Goal: Task Accomplishment & Management: Complete application form

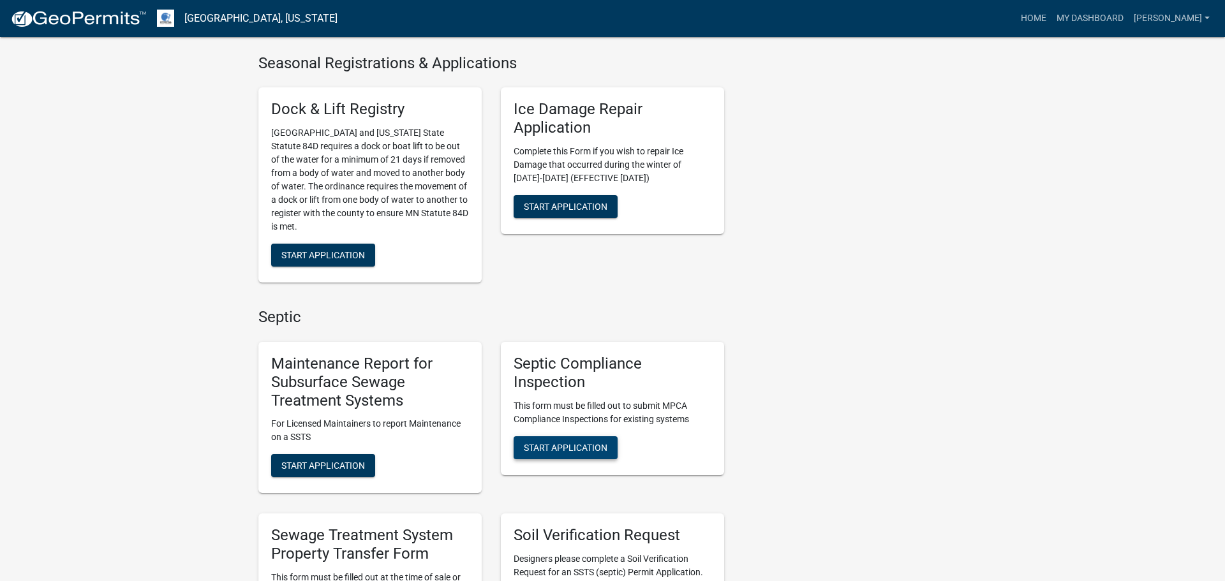
scroll to position [565, 0]
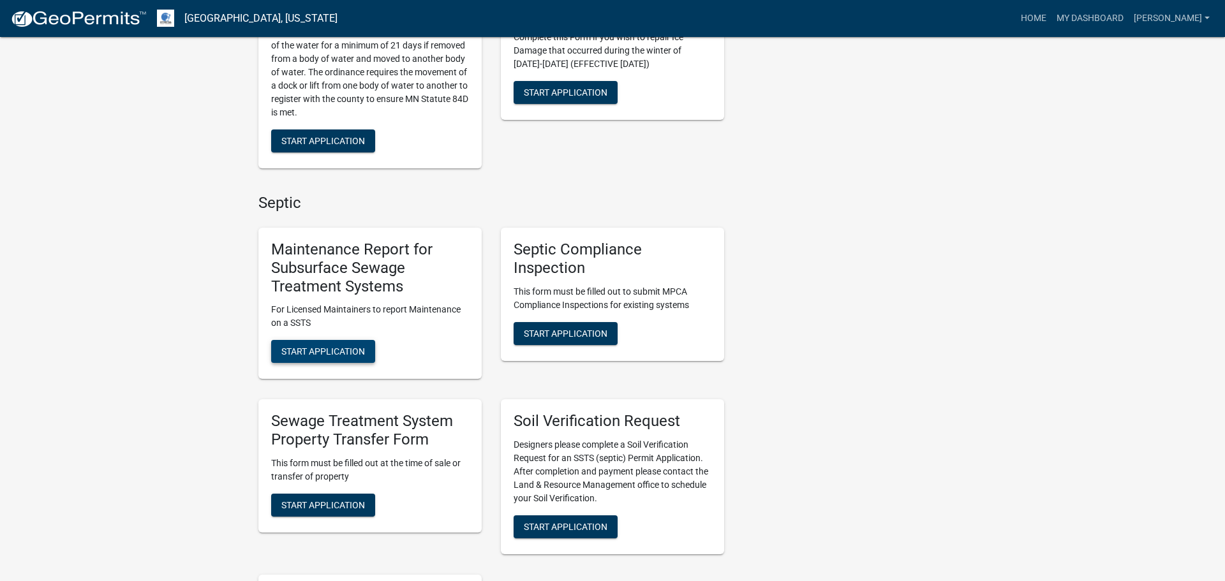
click at [331, 356] on button "Start Application" at bounding box center [323, 351] width 104 height 23
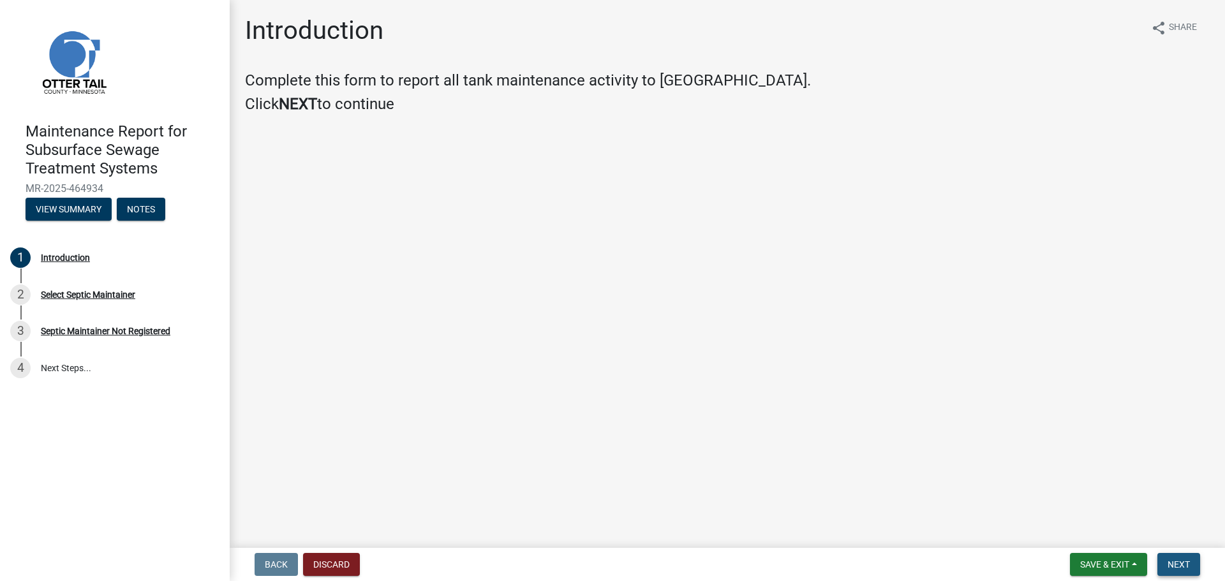
click at [1198, 563] on button "Next" at bounding box center [1179, 564] width 43 height 23
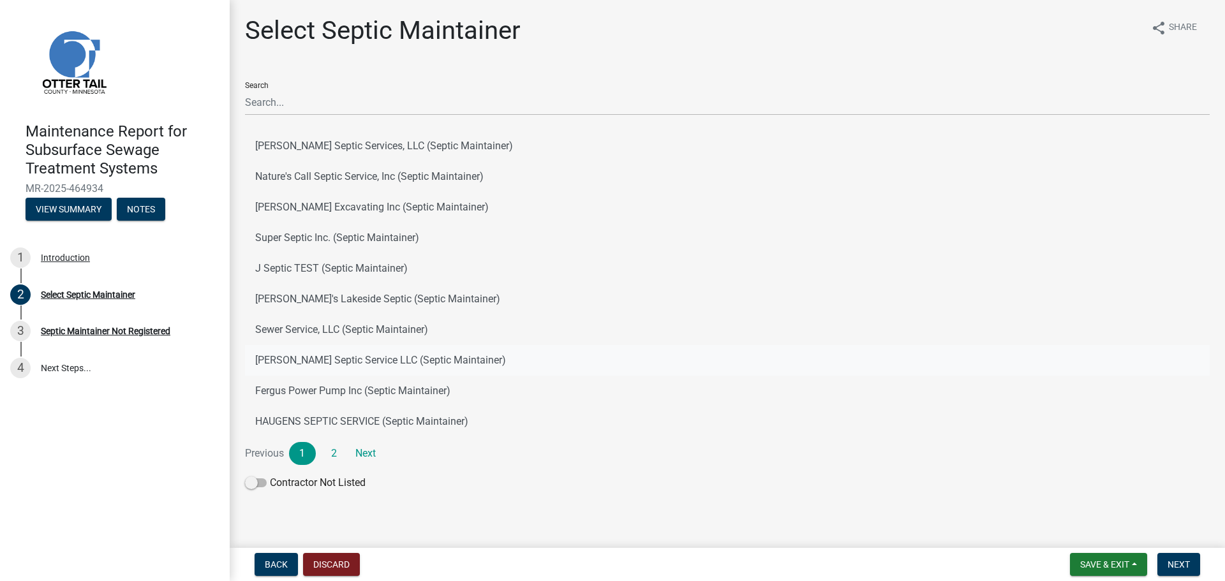
click at [398, 365] on button "[PERSON_NAME] Septic Service LLC (Septic Maintainer)" at bounding box center [727, 360] width 965 height 31
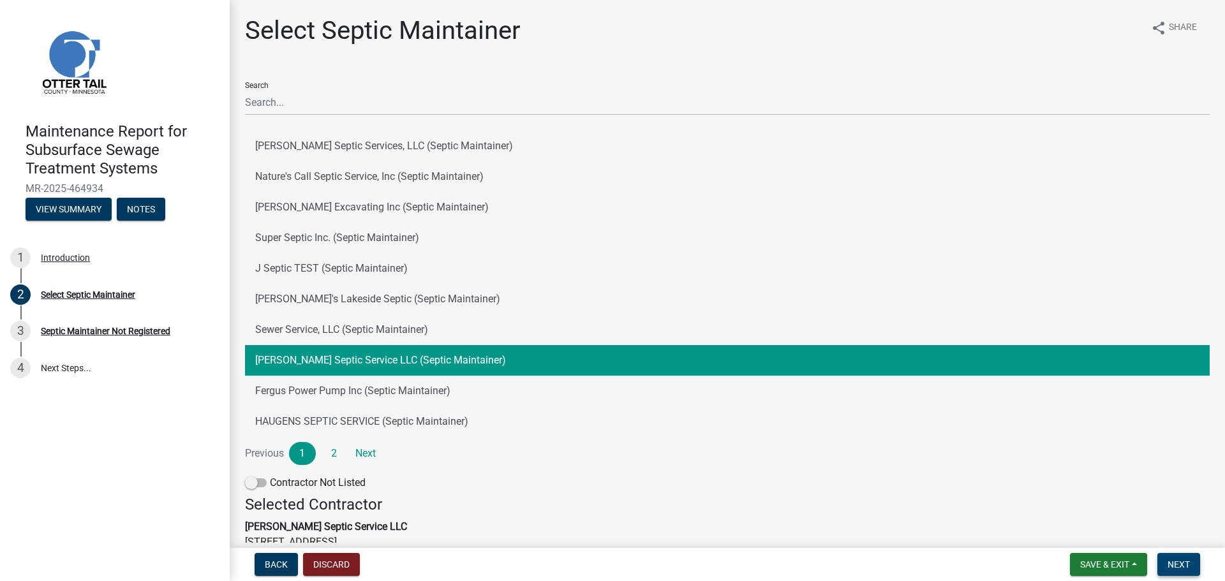
click at [1184, 565] on span "Next" at bounding box center [1179, 565] width 22 height 10
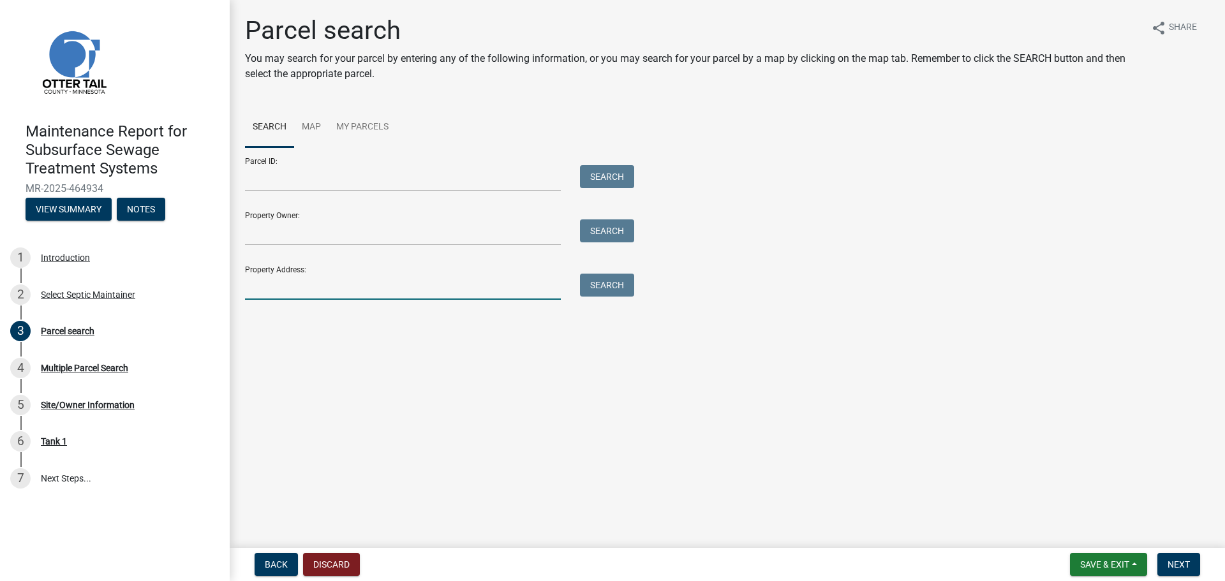
click at [470, 288] on input "Property Address:" at bounding box center [403, 287] width 316 height 26
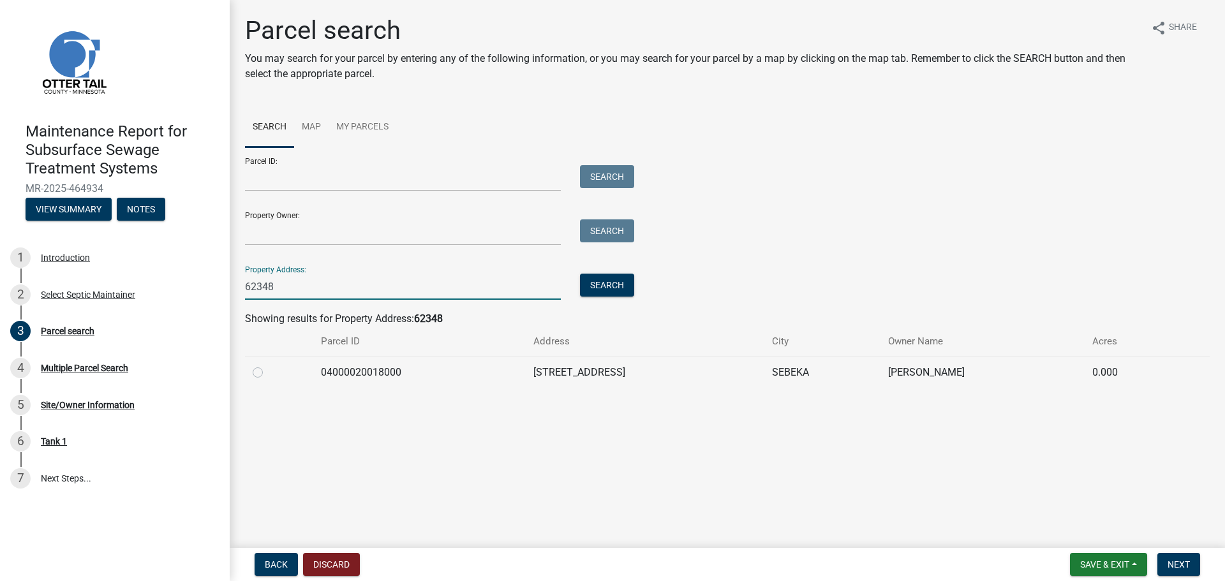
type input "62348"
click at [268, 365] on label at bounding box center [268, 365] width 0 height 0
click at [268, 373] on input "radio" at bounding box center [272, 369] width 8 height 8
radio input "true"
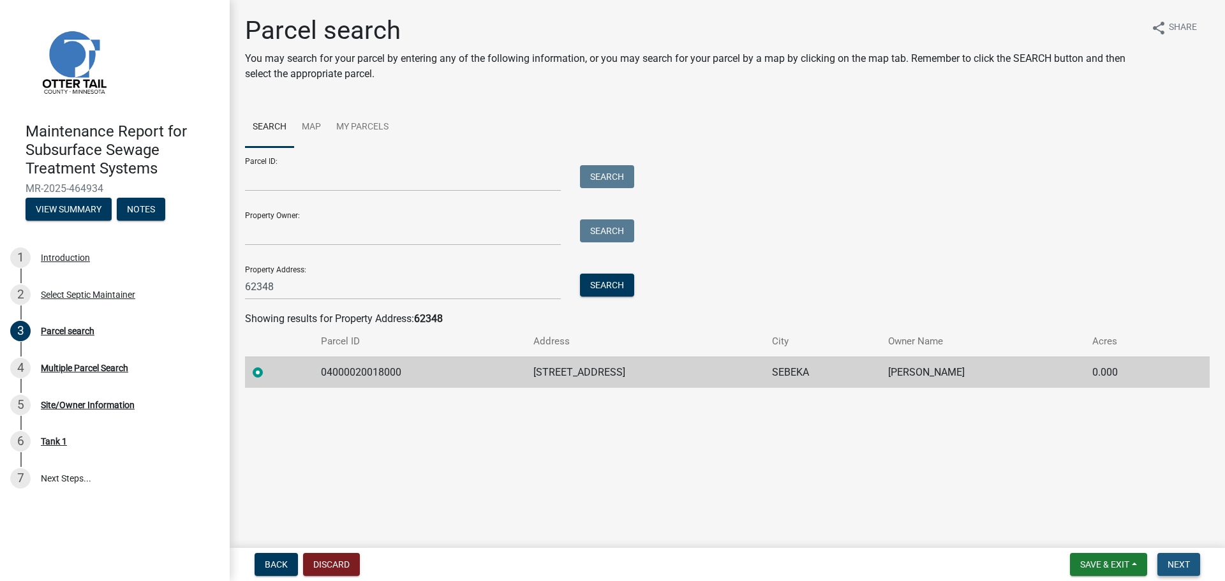
click at [1175, 570] on button "Next" at bounding box center [1179, 564] width 43 height 23
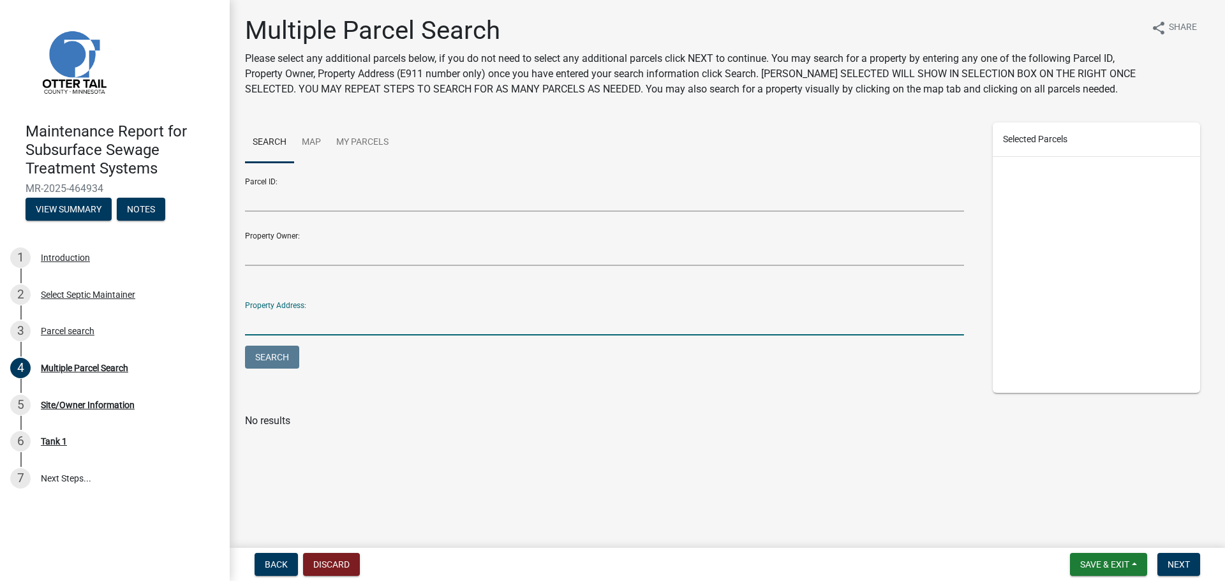
click at [400, 323] on input "Property Address:" at bounding box center [604, 322] width 719 height 26
type input "62348"
click at [245, 346] on button "Search" at bounding box center [272, 357] width 54 height 23
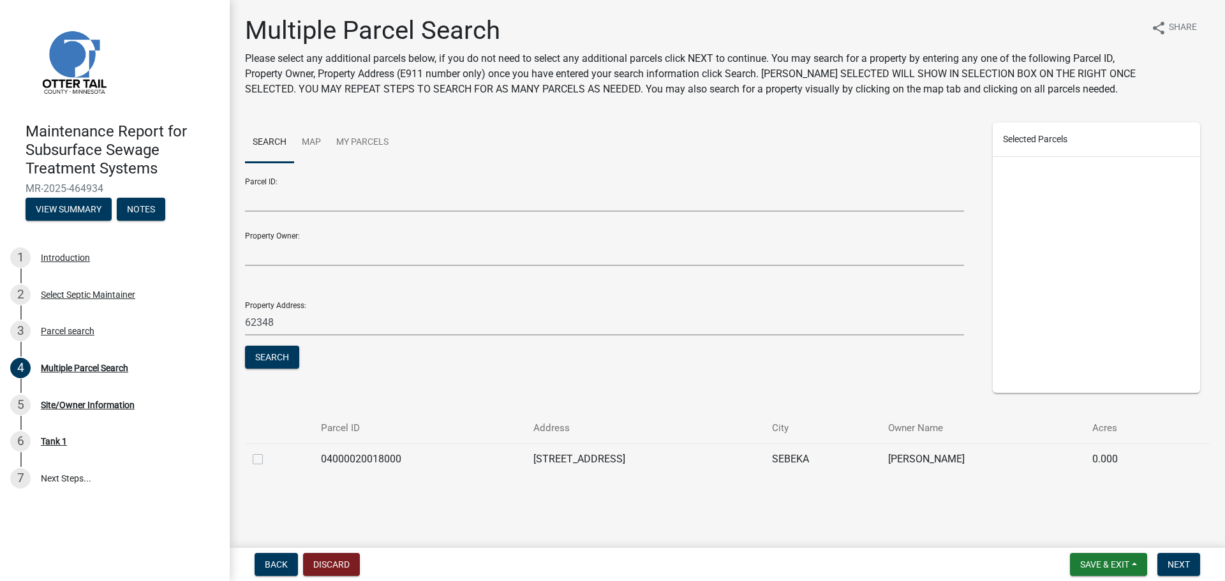
click at [268, 452] on label at bounding box center [268, 452] width 0 height 0
click at [268, 458] on input "checkbox" at bounding box center [272, 456] width 8 height 8
checkbox input "true"
click at [1183, 564] on span "Next" at bounding box center [1179, 565] width 22 height 10
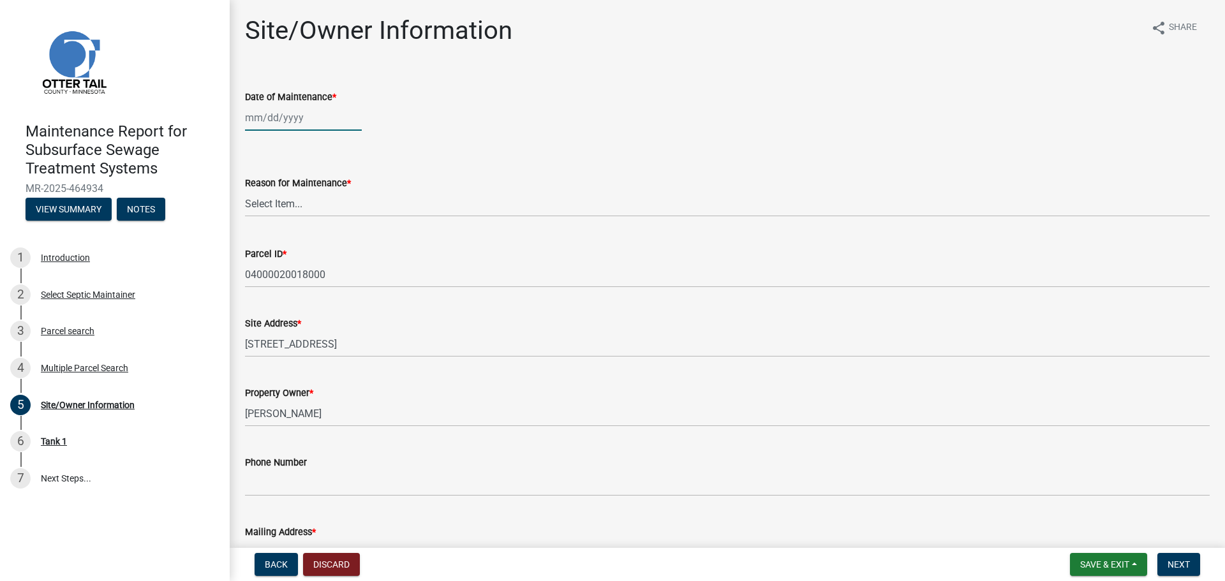
click at [271, 114] on div at bounding box center [303, 118] width 117 height 26
select select "8"
select select "2025"
click at [343, 226] on div "15" at bounding box center [339, 226] width 20 height 20
type input "[DATE]"
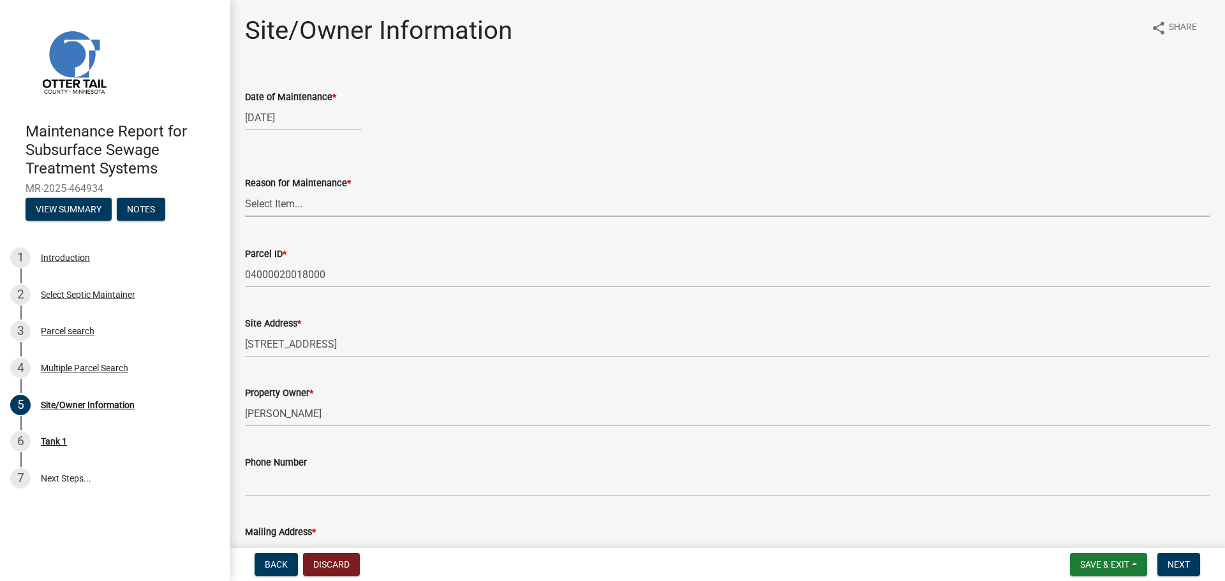
click at [255, 208] on select "Select Item... Called Routine Other" at bounding box center [727, 204] width 965 height 26
click at [245, 191] on select "Select Item... Called Routine Other" at bounding box center [727, 204] width 965 height 26
select select "3ac72b63-7b21-42e4-8192-806faae7a4f1"
click at [1177, 571] on button "Next" at bounding box center [1179, 564] width 43 height 23
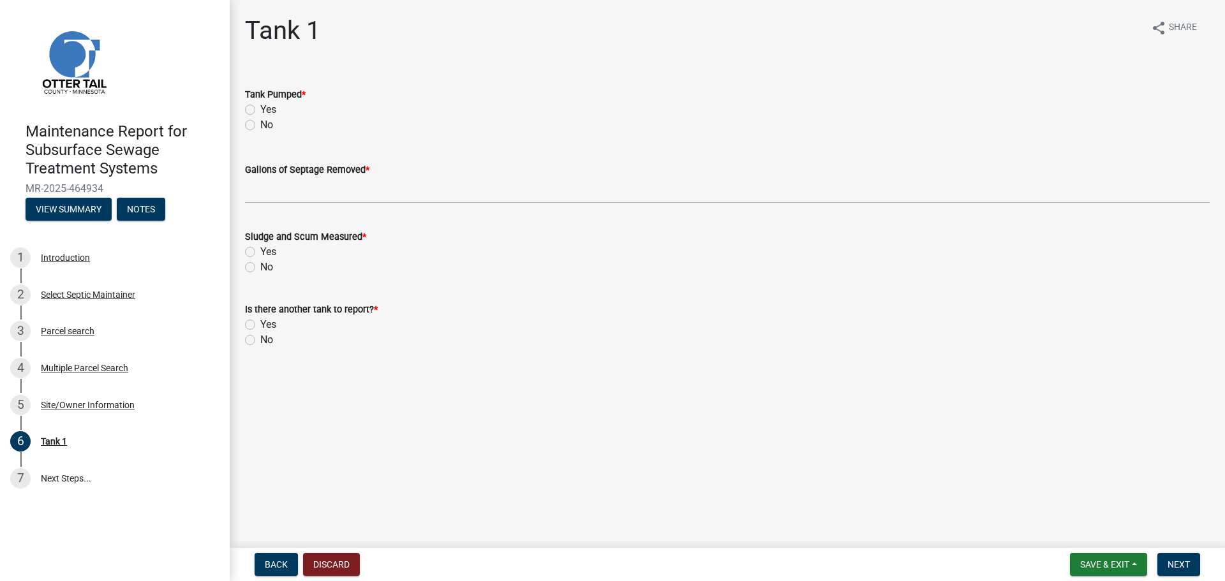
click at [260, 110] on label "Yes" at bounding box center [268, 109] width 16 height 15
click at [260, 110] on input "Yes" at bounding box center [264, 106] width 8 height 8
radio input "true"
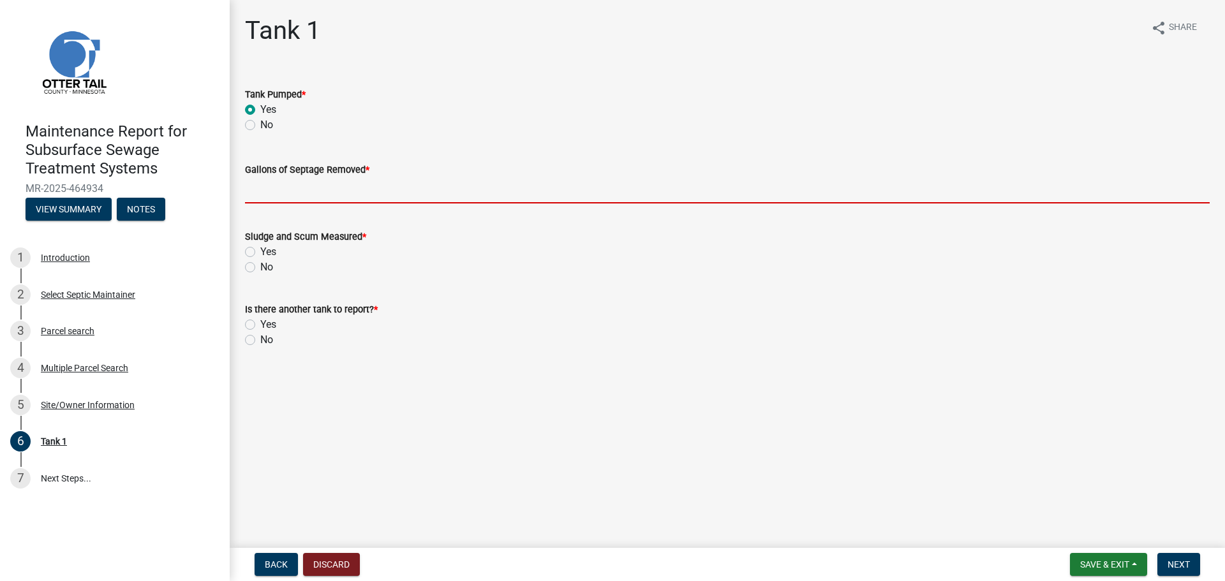
click at [260, 195] on input "Gallons of Septage Removed *" at bounding box center [727, 190] width 965 height 26
type input "1000"
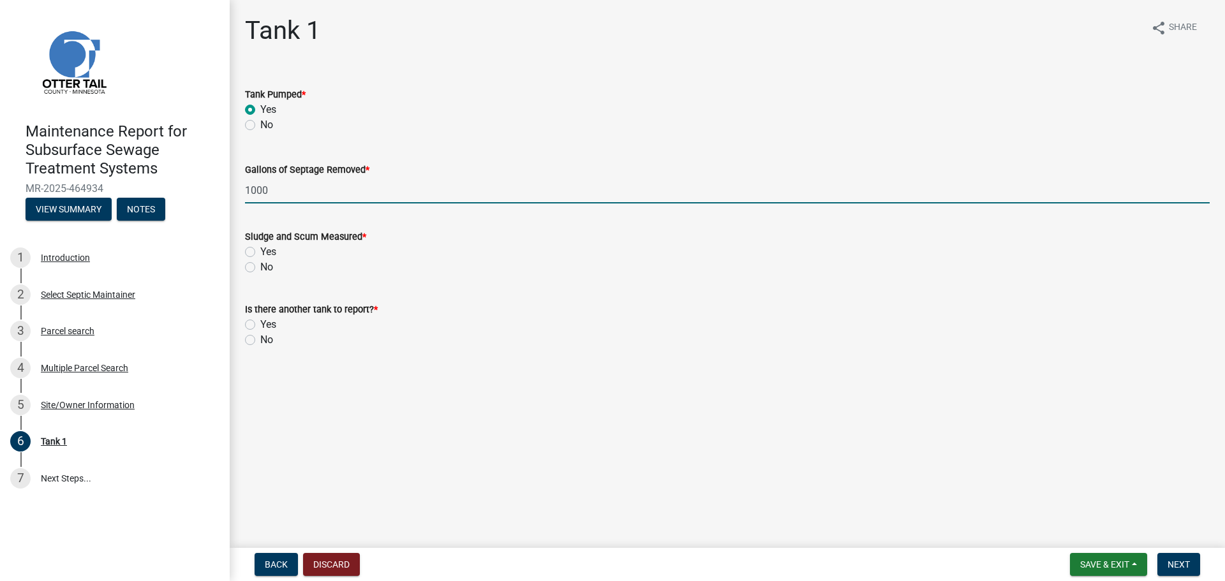
click at [260, 265] on label "No" at bounding box center [266, 267] width 13 height 15
click at [260, 265] on input "No" at bounding box center [264, 264] width 8 height 8
radio input "true"
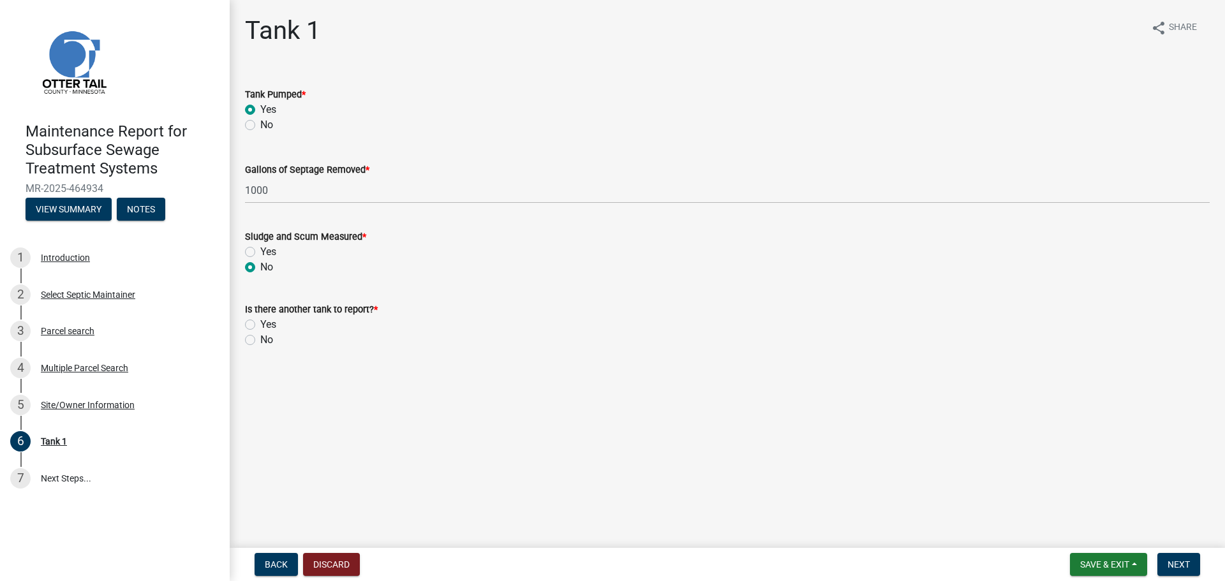
click at [260, 344] on label "No" at bounding box center [266, 339] width 13 height 15
click at [260, 341] on input "No" at bounding box center [264, 336] width 8 height 8
radio input "true"
click at [1180, 560] on span "Next" at bounding box center [1179, 565] width 22 height 10
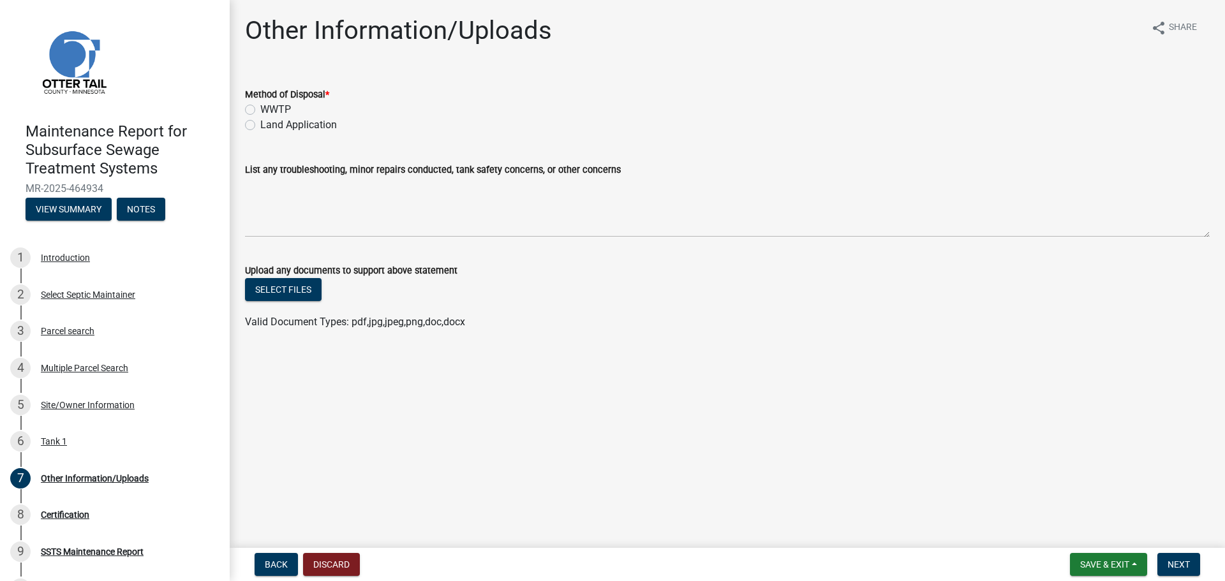
click at [260, 125] on label "Land Application" at bounding box center [298, 124] width 77 height 15
click at [260, 125] on input "Land Application" at bounding box center [264, 121] width 8 height 8
radio input "true"
click at [1176, 565] on span "Next" at bounding box center [1179, 565] width 22 height 10
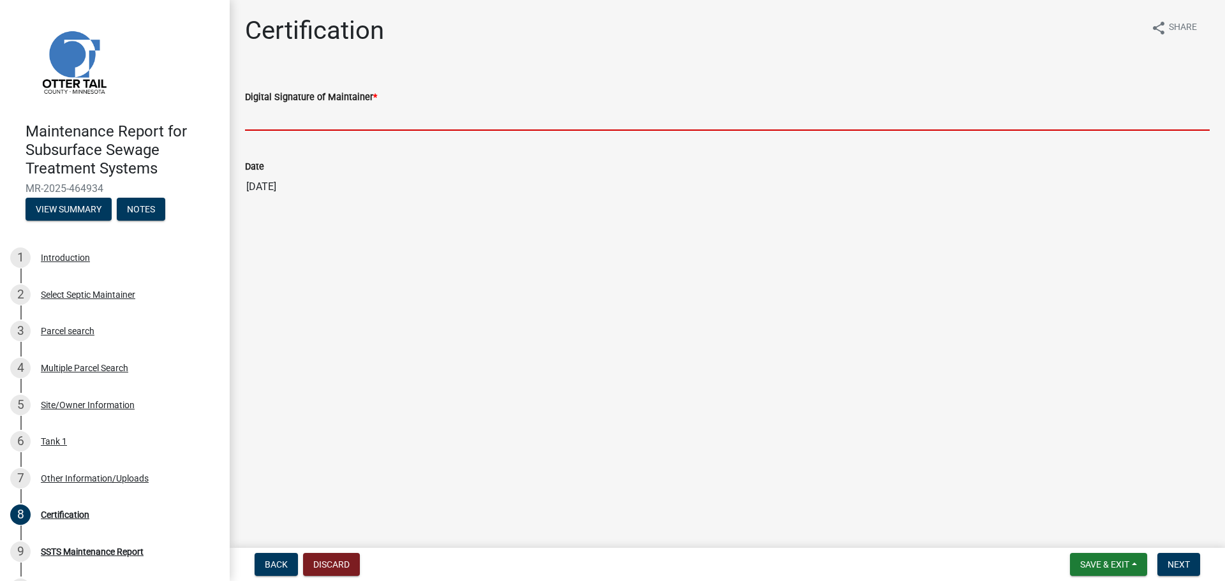
click at [337, 127] on input "Digital Signature of Maintainer *" at bounding box center [727, 118] width 965 height 26
type input "[PERSON_NAME]"
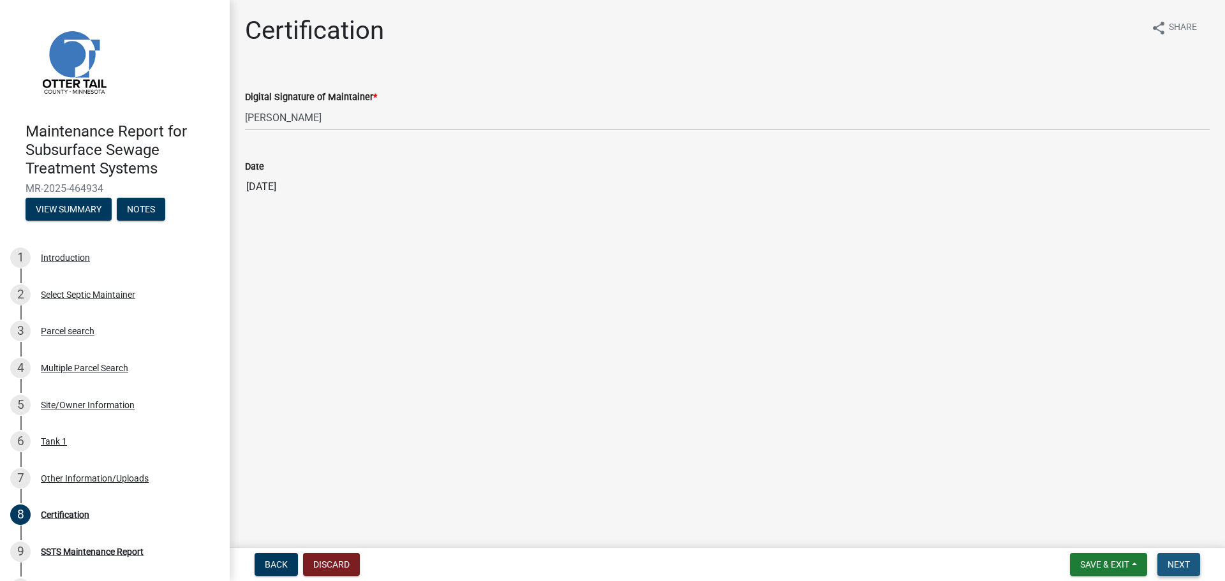
click at [1191, 569] on button "Next" at bounding box center [1179, 564] width 43 height 23
